Goal: Information Seeking & Learning: Learn about a topic

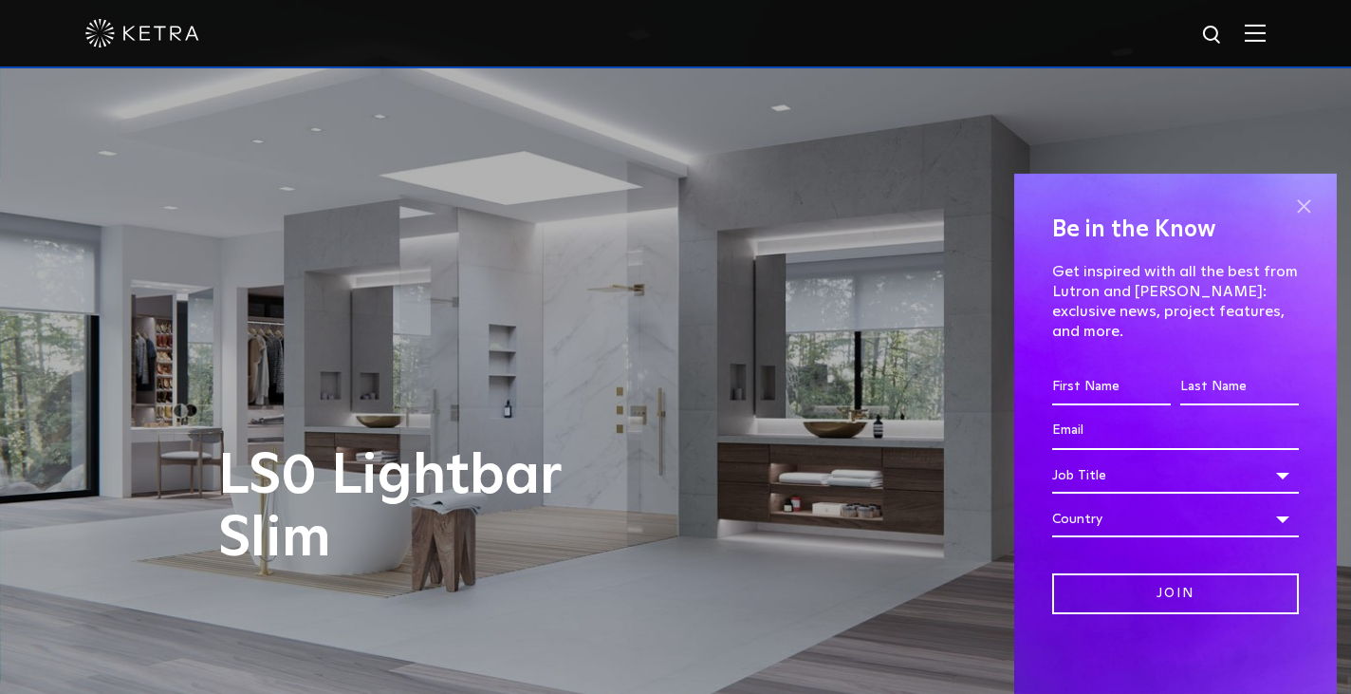
click at [1300, 213] on span at bounding box center [1303, 207] width 28 height 28
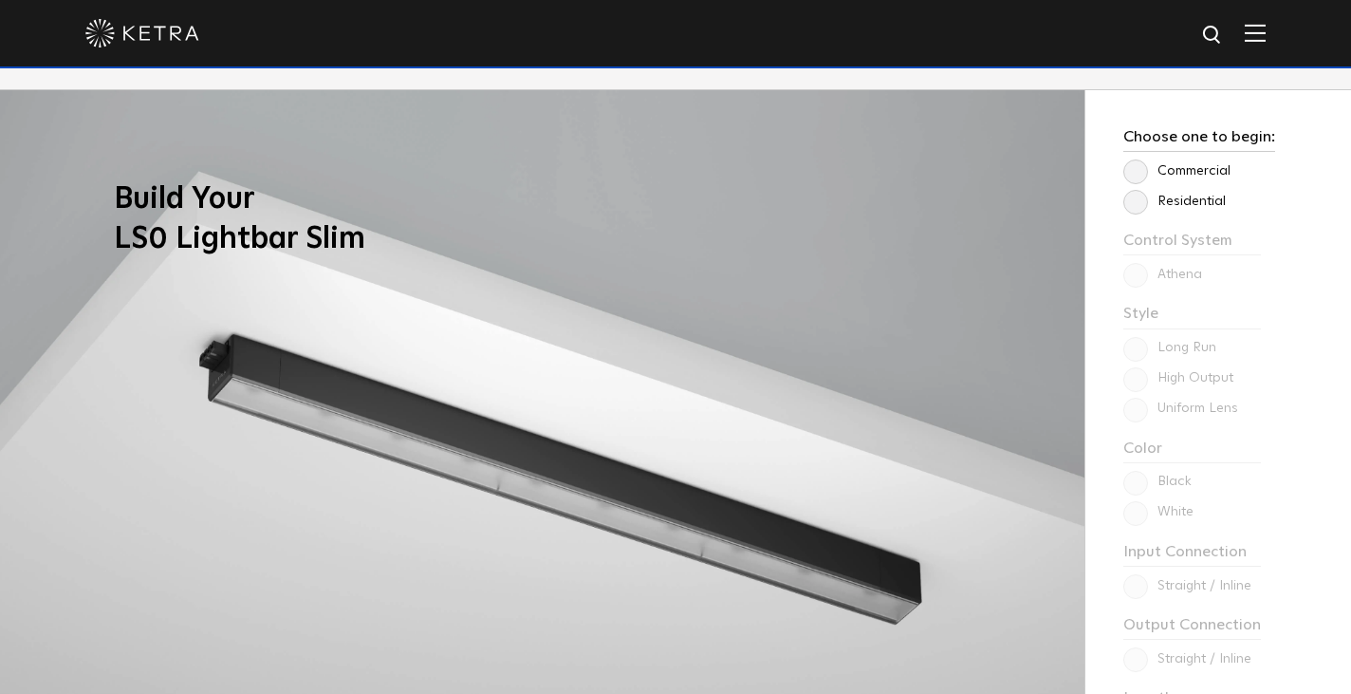
scroll to position [1489, 0]
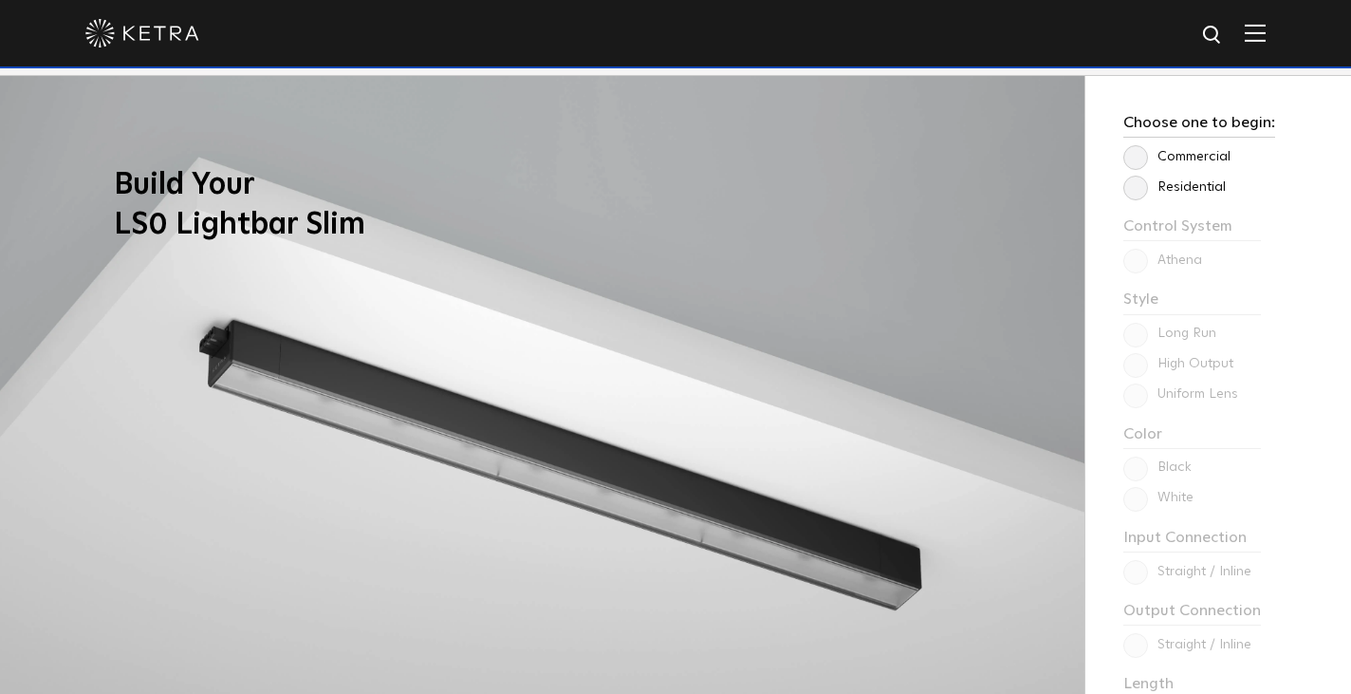
click at [1138, 194] on label "Residential" at bounding box center [1174, 187] width 102 height 16
click at [0, 0] on input "Residential" at bounding box center [0, 0] width 0 height 0
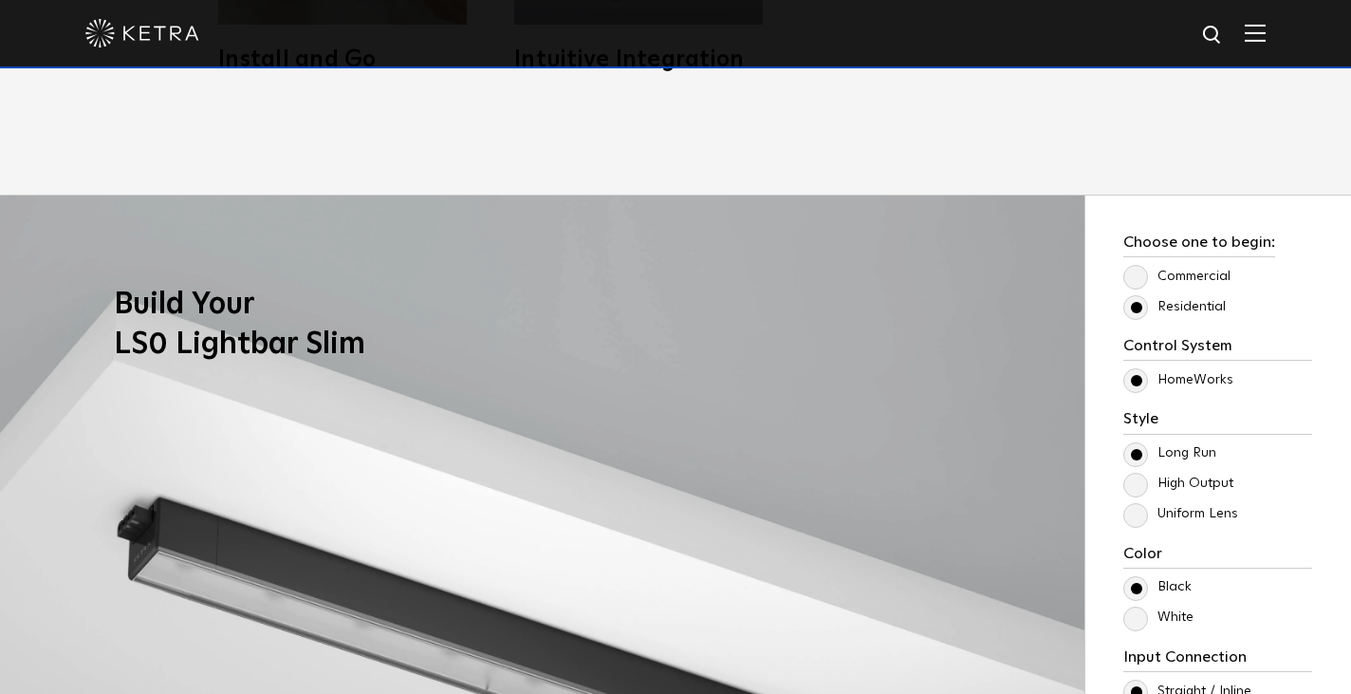
scroll to position [1371, 0]
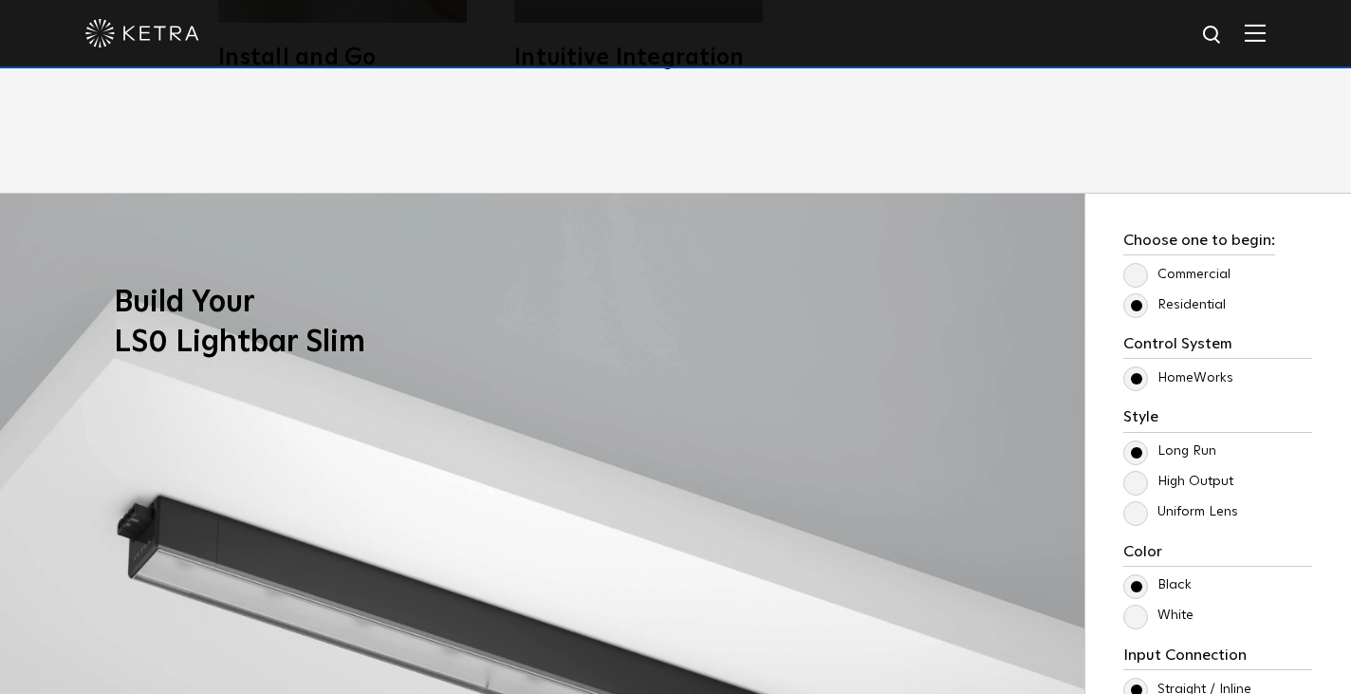
click at [1199, 275] on label "Commercial" at bounding box center [1176, 275] width 107 height 16
click at [0, 0] on input "Commercial" at bounding box center [0, 0] width 0 height 0
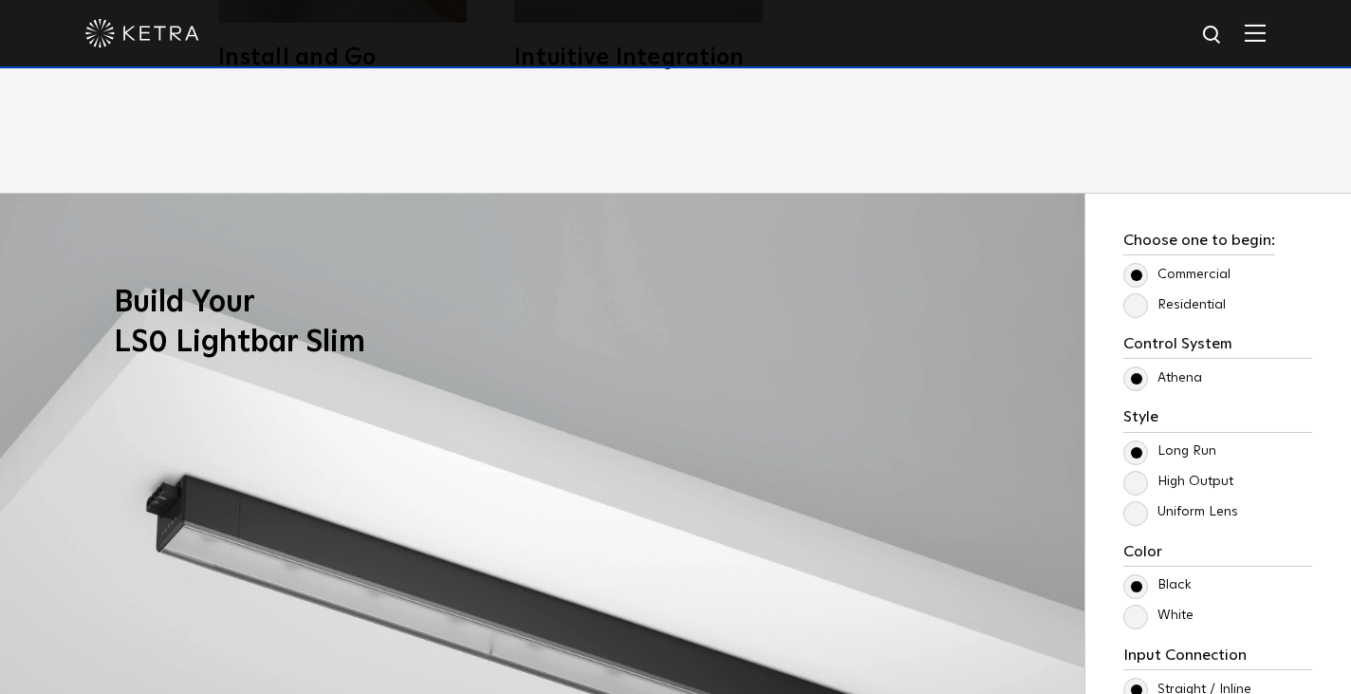
click at [1192, 306] on label "Residential" at bounding box center [1174, 305] width 102 height 16
click at [0, 0] on input "Residential" at bounding box center [0, 0] width 0 height 0
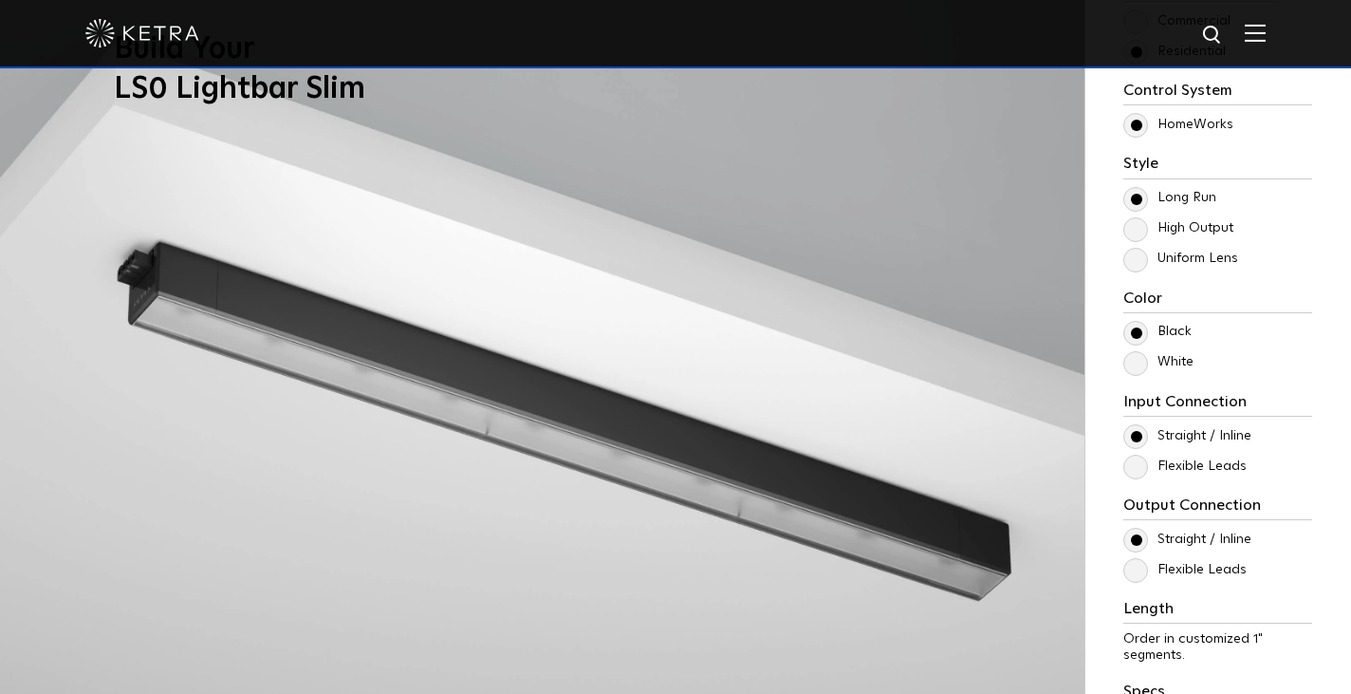
scroll to position [1625, 0]
click at [1167, 359] on label "White" at bounding box center [1158, 361] width 70 height 16
click at [0, 0] on input "White" at bounding box center [0, 0] width 0 height 0
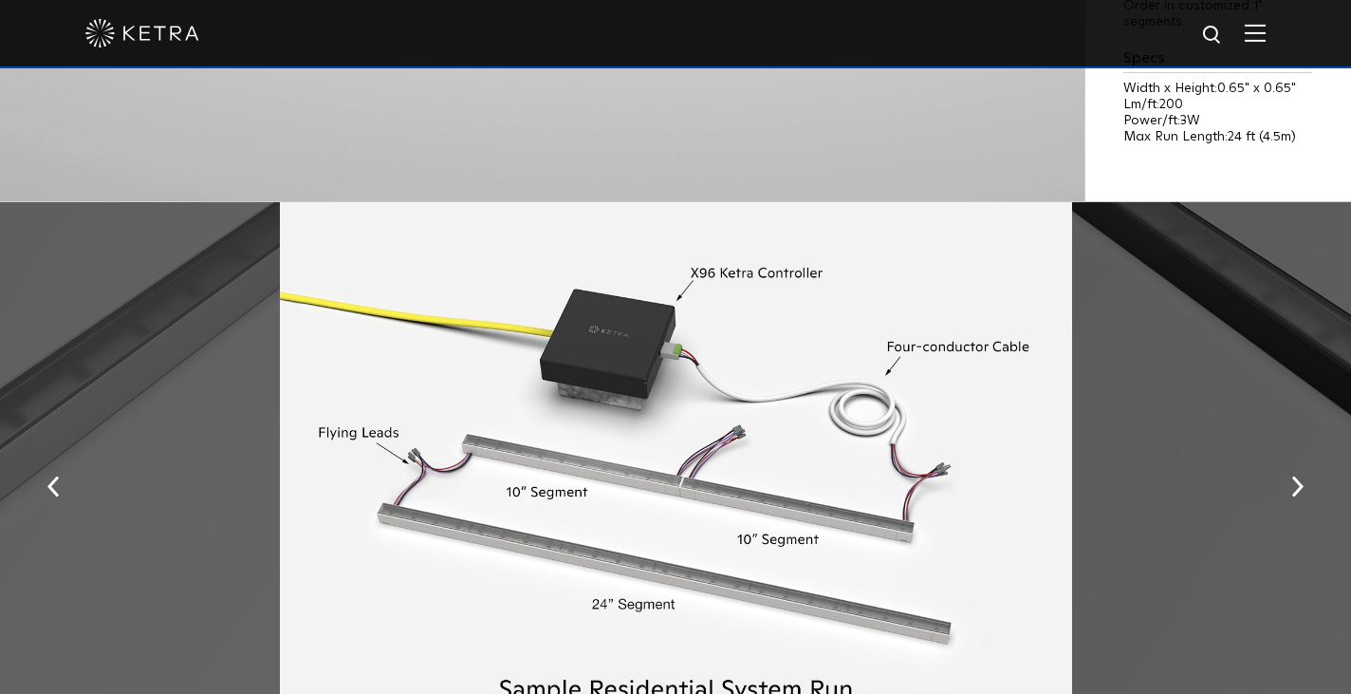
scroll to position [2258, 0]
